Goal: Task Accomplishment & Management: Use online tool/utility

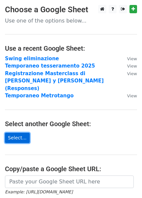
click at [18, 133] on link "Select..." at bounding box center [17, 138] width 25 height 10
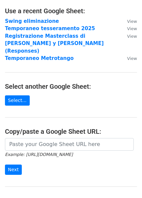
scroll to position [50, 0]
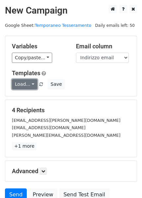
click at [23, 84] on link "Load..." at bounding box center [25, 84] width 26 height 10
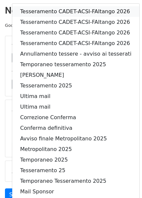
click at [54, 12] on link "Tesseramento CADET-ACSI-FAItango 2026" at bounding box center [76, 11] width 128 height 11
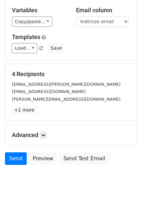
scroll to position [59, 0]
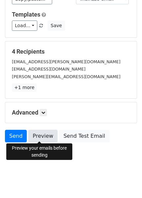
click at [41, 137] on link "Preview" at bounding box center [42, 136] width 29 height 13
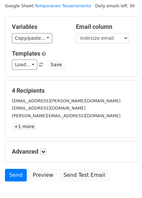
scroll to position [0, 0]
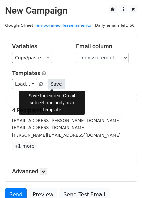
click at [53, 82] on button "Save" at bounding box center [56, 84] width 17 height 10
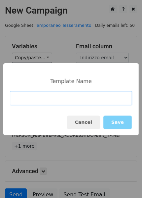
click at [23, 98] on input at bounding box center [71, 98] width 123 height 14
paste input "Tesseramento CADET-ACSI-FAItango 2026"
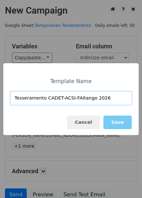
type input "Tesseramento CADET-ACSI-FAItango 2026"
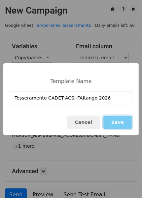
click at [117, 121] on button "Save" at bounding box center [118, 123] width 28 height 14
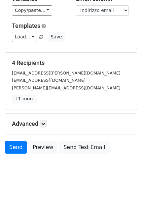
scroll to position [59, 0]
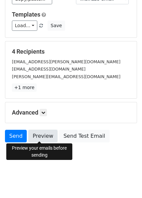
click at [35, 134] on link "Preview" at bounding box center [42, 136] width 29 height 13
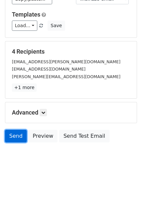
click at [13, 135] on link "Send" at bounding box center [16, 136] width 22 height 13
